Goal: Task Accomplishment & Management: Complete application form

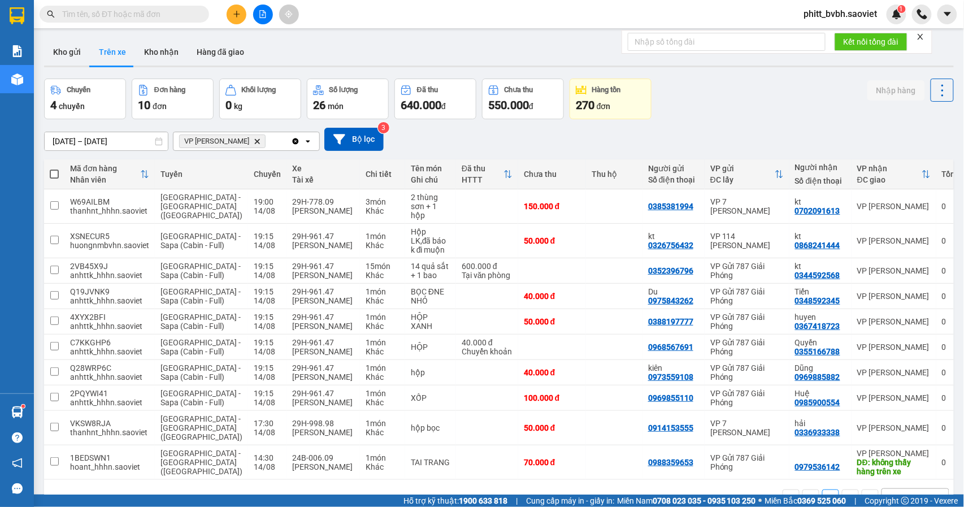
click at [233, 16] on icon "plus" at bounding box center [237, 14] width 8 height 8
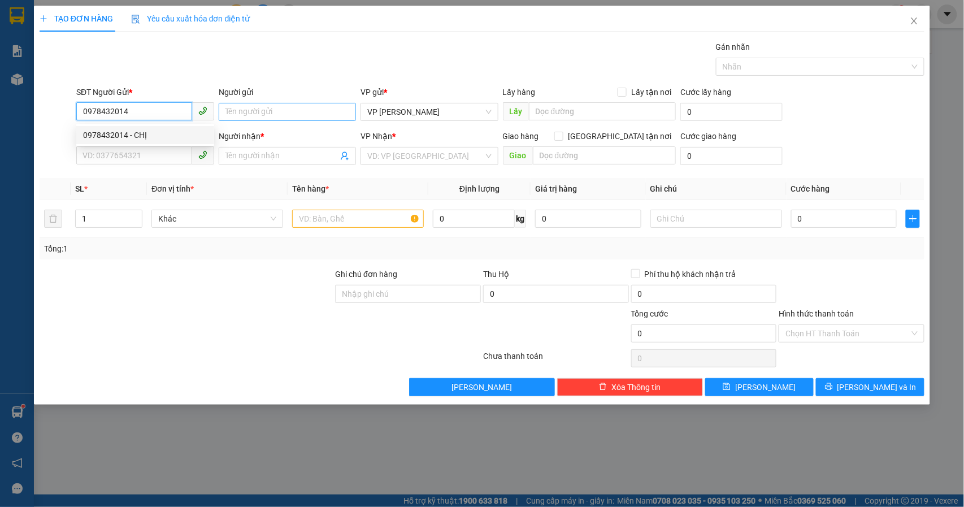
type input "0978432014"
click at [252, 106] on input "Người gửi" at bounding box center [288, 112] width 138 height 18
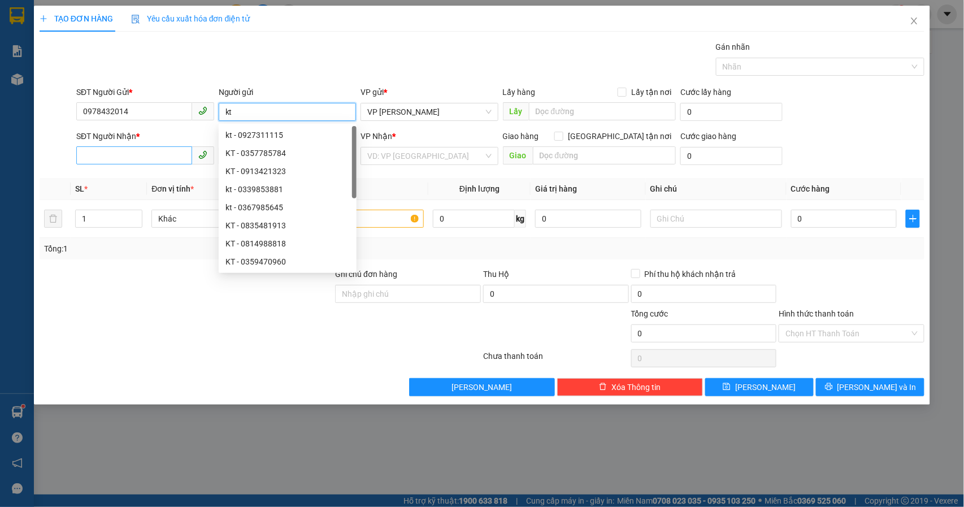
type input "kt"
click at [111, 150] on input "SĐT Người Nhận *" at bounding box center [134, 155] width 116 height 18
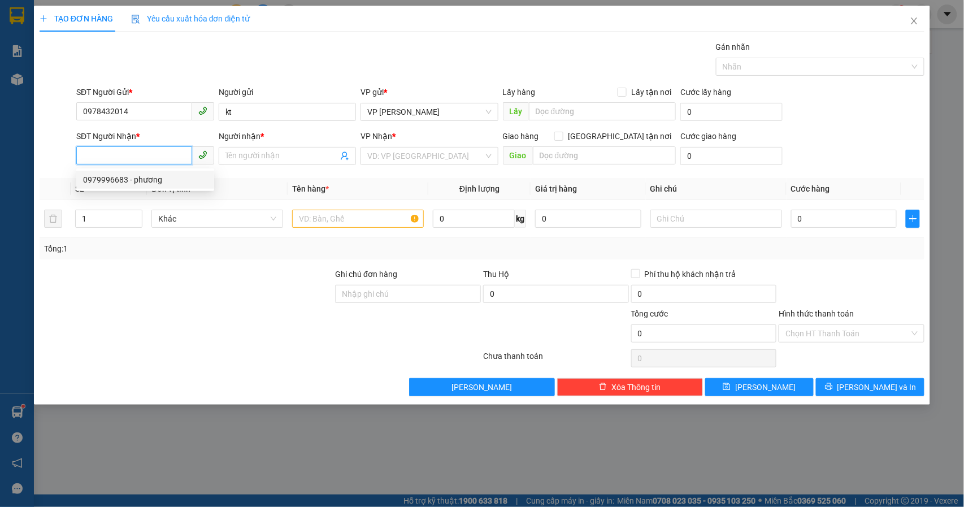
click at [111, 180] on div "0979996683 - phương" at bounding box center [145, 180] width 124 height 12
type input "0979996683"
type input "phương"
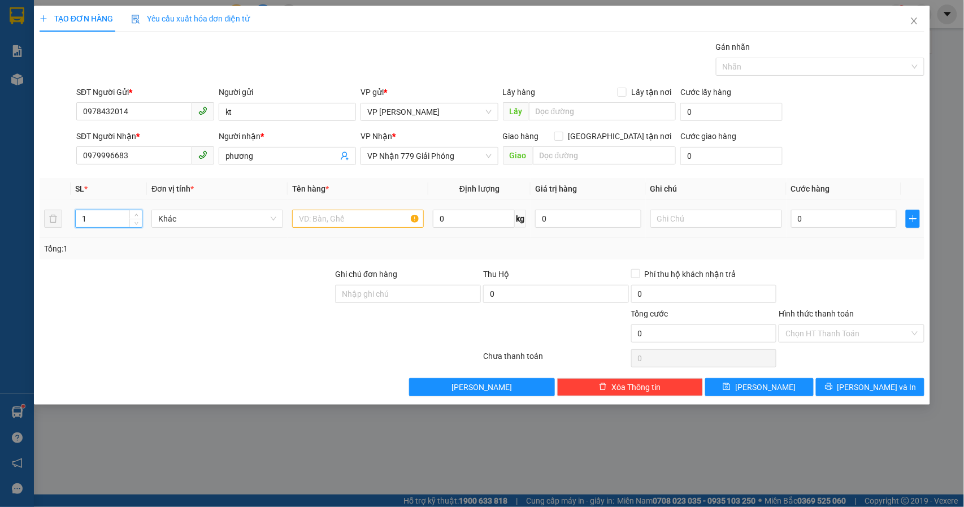
drag, startPoint x: 109, startPoint y: 224, endPoint x: 34, endPoint y: 224, distance: 74.1
click at [34, 224] on div "TẠO ĐƠN HÀNG Yêu cầu xuất hóa đơn điện tử Transit Pickup Surcharge Ids Transit …" at bounding box center [482, 205] width 897 height 399
type input "2"
click at [334, 227] on input "text" at bounding box center [358, 219] width 132 height 18
type input "Tải măng"
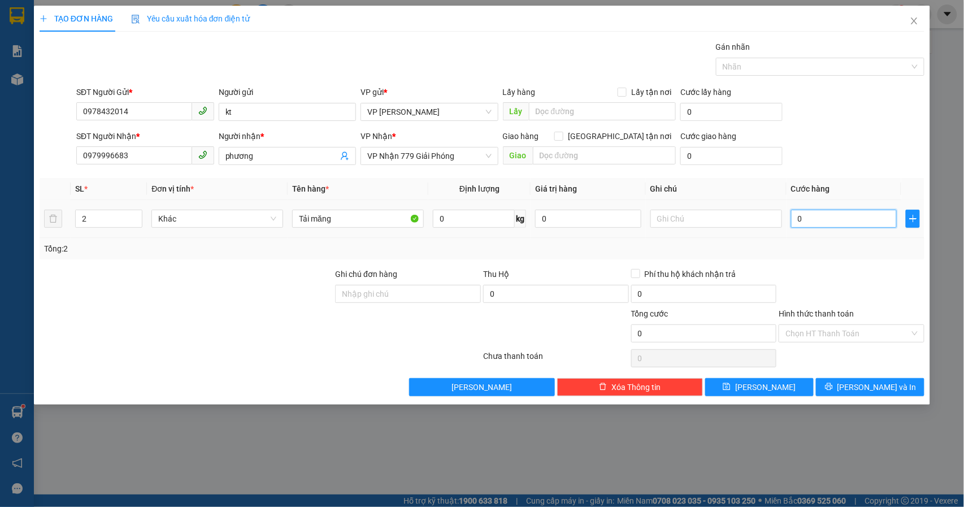
click at [812, 213] on input "0" at bounding box center [844, 219] width 106 height 18
type input "2"
type input "28"
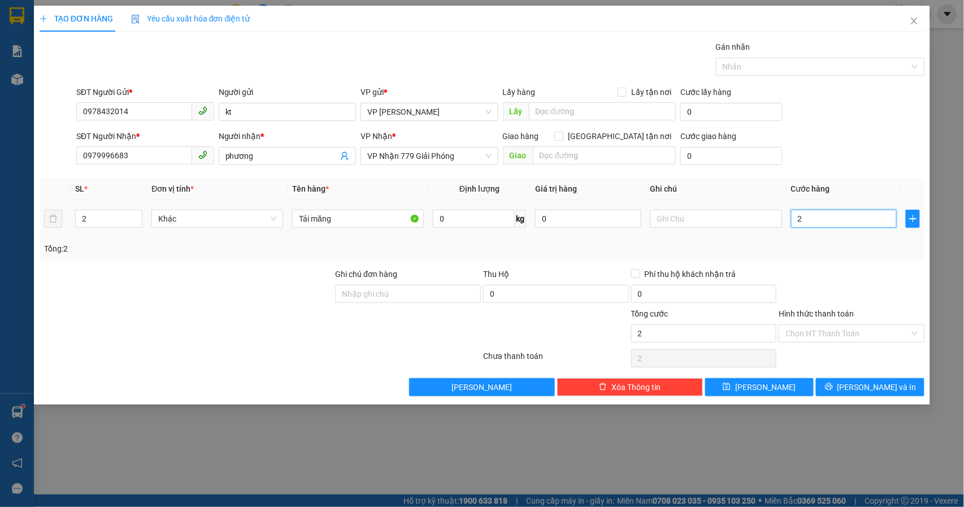
type input "28"
type input "280"
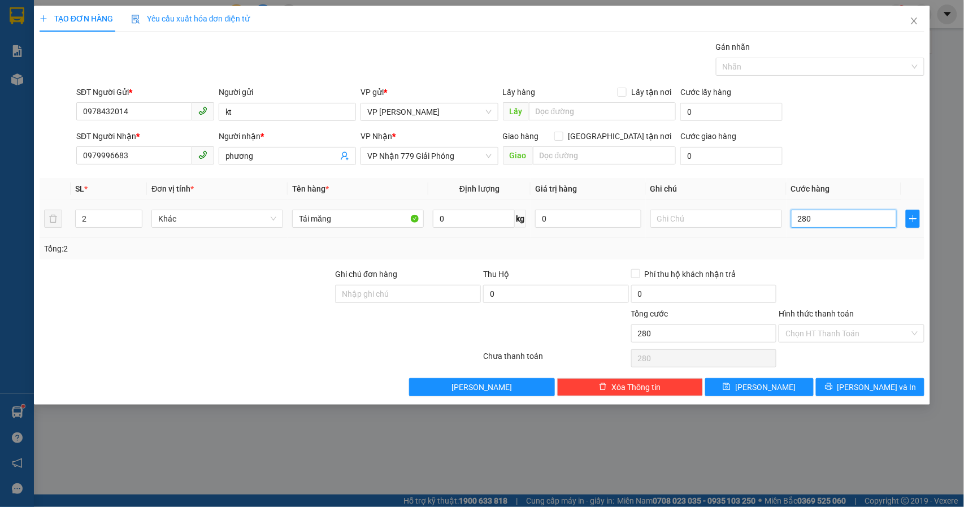
type input "2.800"
type input "28.000"
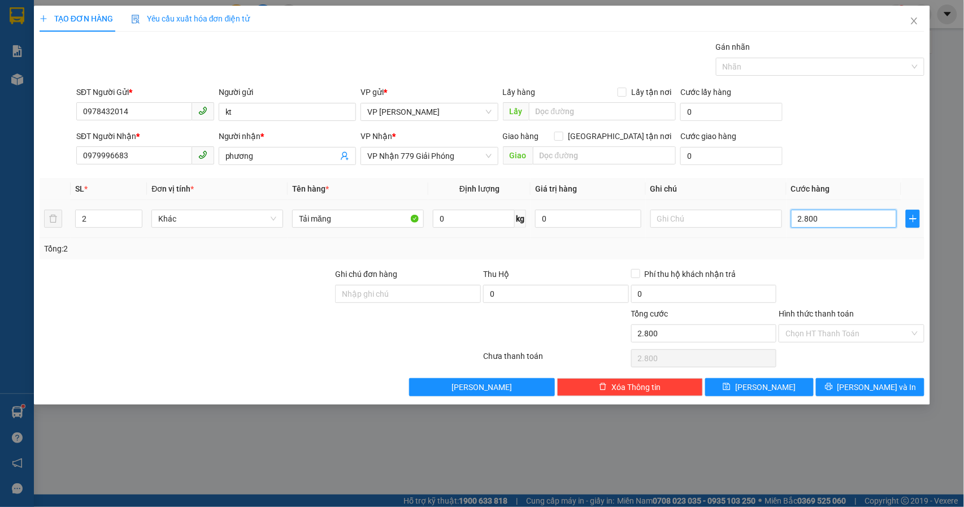
type input "28.000"
type input "280.000"
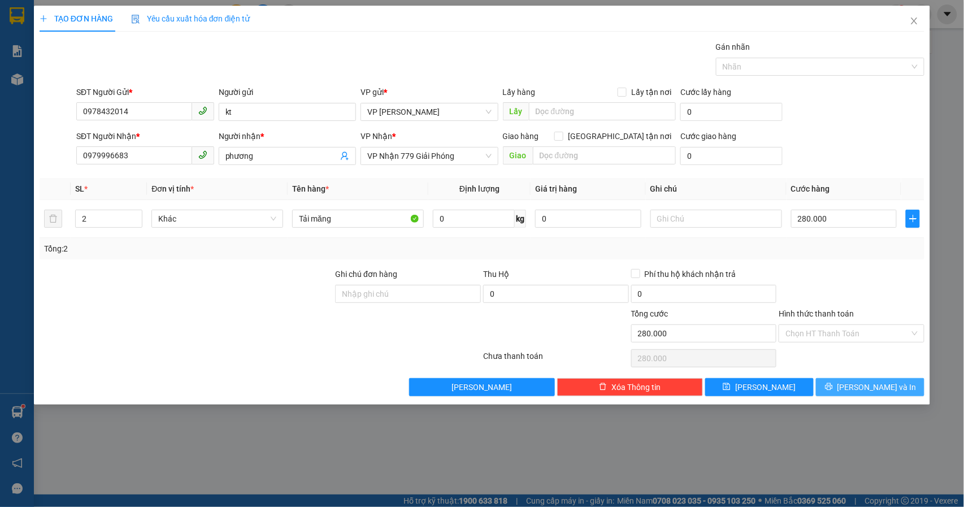
click at [876, 392] on span "[PERSON_NAME] và In" at bounding box center [877, 387] width 79 height 12
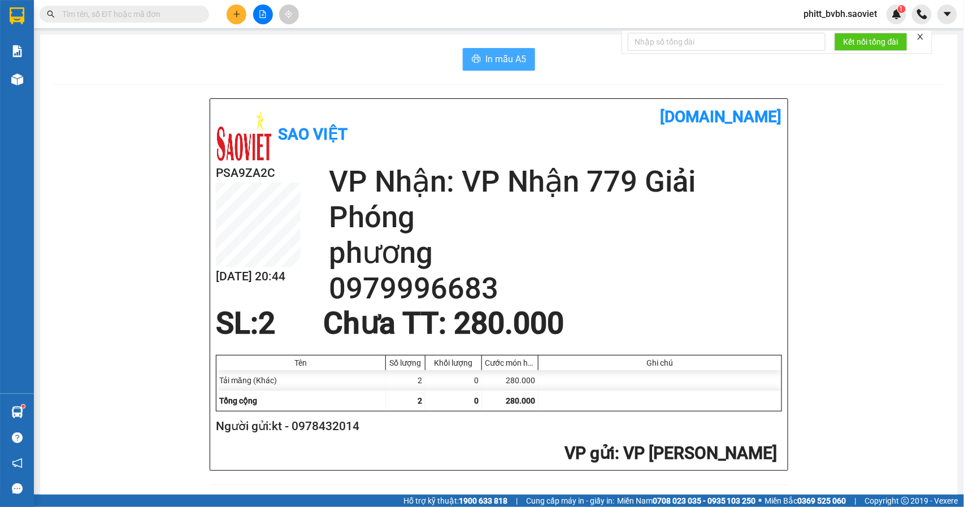
click at [509, 60] on span "In mẫu A5" at bounding box center [506, 59] width 41 height 14
drag, startPoint x: 487, startPoint y: 58, endPoint x: 502, endPoint y: 53, distance: 16.1
click at [487, 58] on span "In mẫu A5" at bounding box center [506, 59] width 41 height 14
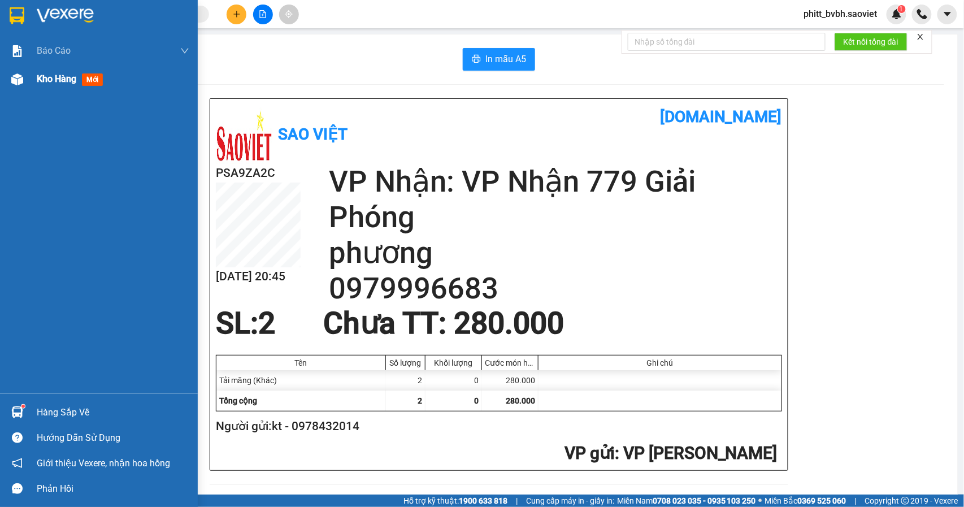
click at [62, 83] on span "Kho hàng" at bounding box center [57, 78] width 40 height 11
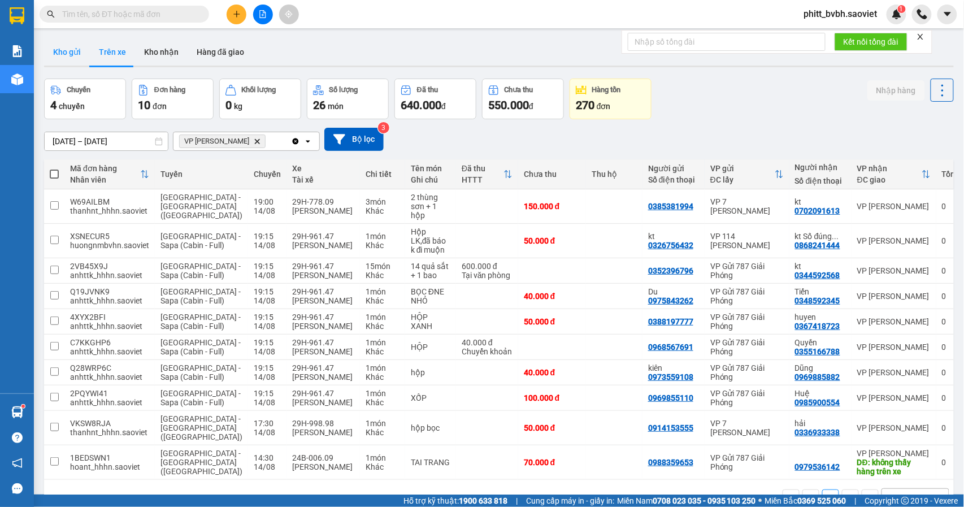
click at [62, 51] on button "Kho gửi" at bounding box center [67, 51] width 46 height 27
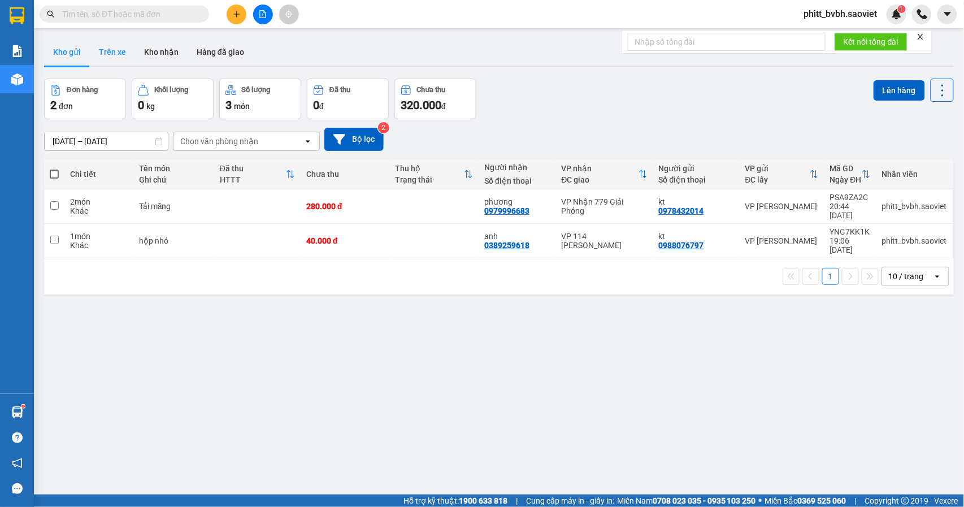
click at [123, 55] on button "Trên xe" at bounding box center [112, 51] width 45 height 27
